Goal: Information Seeking & Learning: Learn about a topic

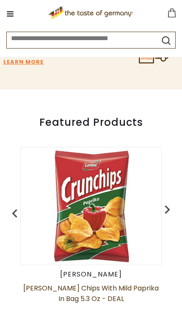
scroll to position [292, 0]
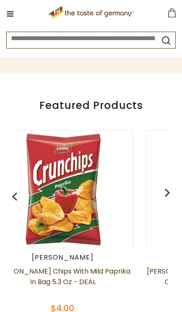
click at [169, 192] on img "button" at bounding box center [167, 192] width 17 height 17
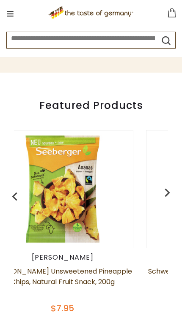
click at [169, 192] on img "button" at bounding box center [167, 192] width 17 height 17
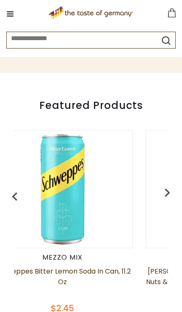
click at [171, 191] on img "button" at bounding box center [167, 192] width 17 height 17
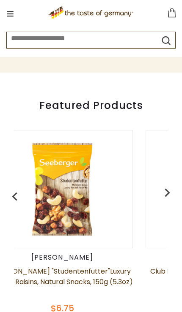
click at [14, 197] on img "button" at bounding box center [14, 197] width 17 height 17
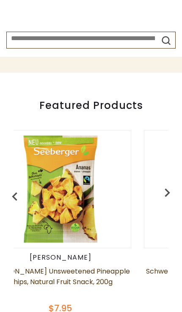
scroll to position [0, 0]
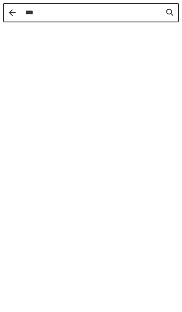
type input "****"
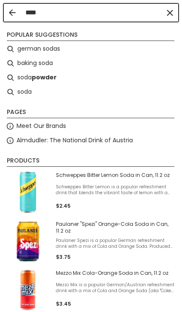
type input "****"
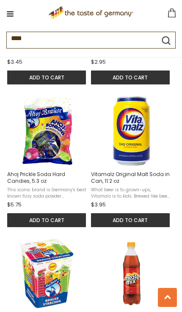
scroll to position [411, 0]
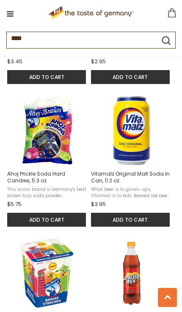
click at [151, 167] on img "Vitamalz Original Malt Soda in Can, 11.2 oz" at bounding box center [132, 131] width 72 height 72
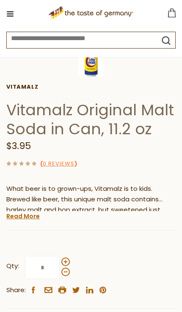
scroll to position [237, 0]
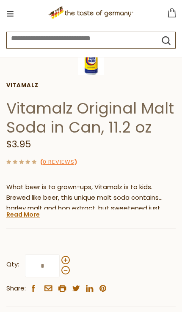
click at [21, 213] on link "Read More" at bounding box center [22, 215] width 33 height 8
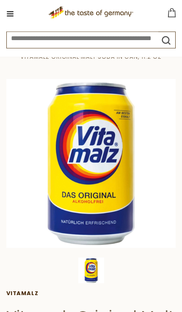
scroll to position [0, 0]
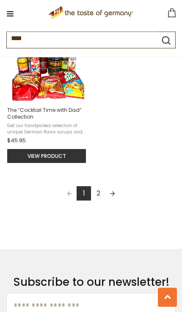
scroll to position [1184, 0]
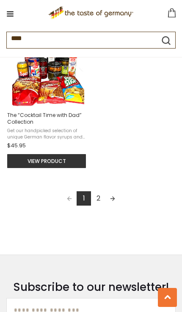
click at [110, 205] on link "Next page" at bounding box center [112, 199] width 14 height 14
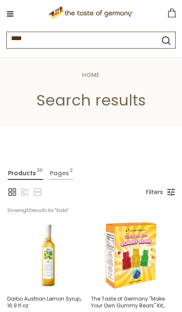
click at [18, 13] on icon ".st0{fill:#EDD300;} .st1{fill:#D33E21;}" at bounding box center [91, 12] width 155 height 17
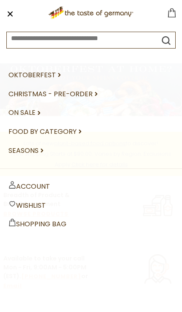
click at [79, 135] on link "Food By Category dropdown_arrow" at bounding box center [90, 132] width 165 height 19
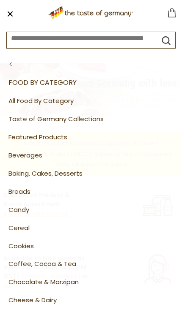
click at [83, 117] on link "Taste of Germany Collections" at bounding box center [90, 119] width 165 height 18
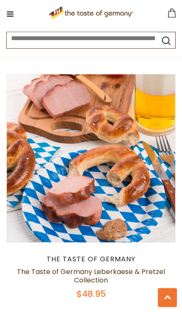
scroll to position [2024, 0]
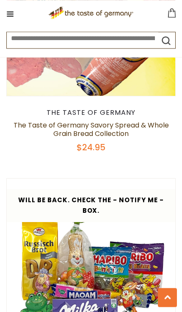
click at [11, 10] on button at bounding box center [10, 14] width 12 height 12
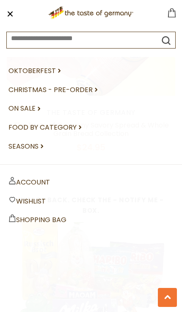
click at [38, 106] on link "On Sale dropdown_arrow" at bounding box center [90, 108] width 165 height 19
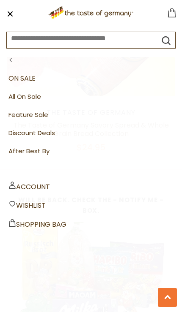
click at [15, 57] on nav "Oktoberfest dropdown_arrow Christmas - PRE-ORDER dropdown_arrow On Sale dropdow…" at bounding box center [91, 111] width 182 height 116
click at [10, 61] on icon at bounding box center [11, 60] width 4 height 6
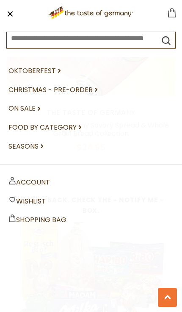
click at [79, 123] on link "Food By Category dropdown_arrow" at bounding box center [90, 127] width 165 height 19
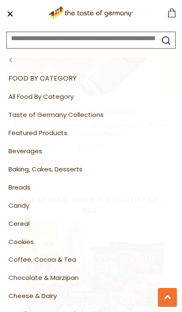
click at [76, 164] on link "Baking, Cakes, Desserts" at bounding box center [90, 170] width 165 height 18
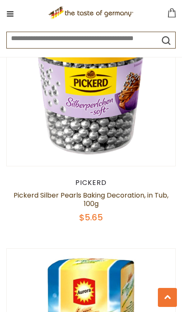
scroll to position [549, 0]
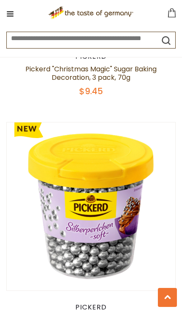
click at [14, 15] on button at bounding box center [10, 14] width 12 height 12
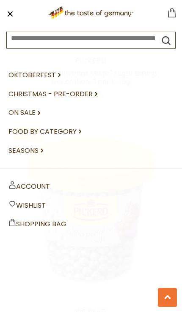
click at [38, 110] on link "On Sale dropdown_arrow" at bounding box center [90, 113] width 165 height 19
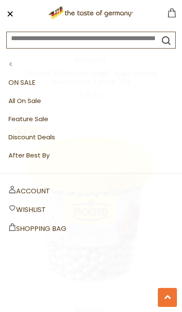
click at [11, 57] on section ".st0{fill:#EDD300;} .st1{fill:#D33E21;} .st0{fill:#EDD300;} .st1{fill:#D33E21;}…" at bounding box center [91, 28] width 182 height 57
click at [13, 65] on button at bounding box center [10, 65] width 9 height 11
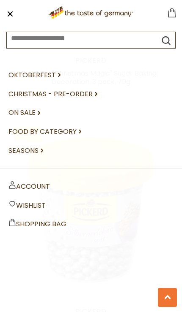
click at [76, 128] on link "Food By Category dropdown_arrow" at bounding box center [90, 132] width 165 height 19
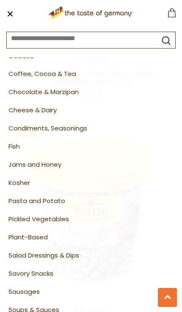
scroll to position [191, 0]
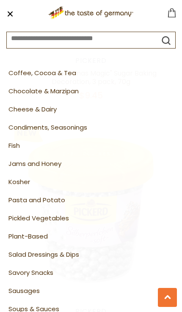
click at [51, 192] on link "Pasta and Potato" at bounding box center [90, 201] width 165 height 18
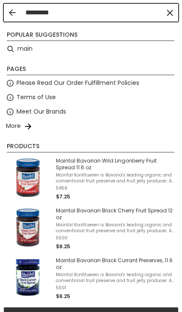
type input "**********"
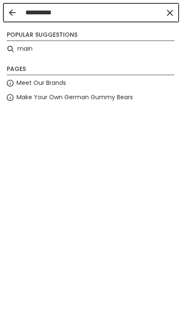
type input "**********"
